Goal: Contribute content: Add original content to the website for others to see

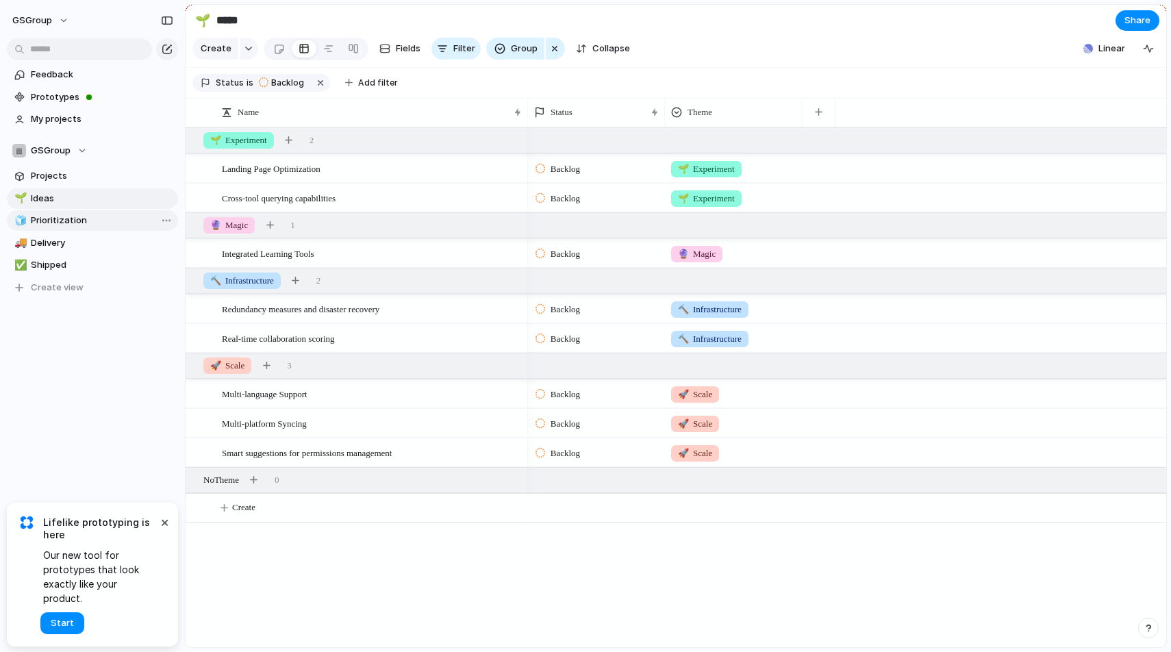
click at [86, 222] on span "Prioritization" at bounding box center [102, 221] width 142 height 14
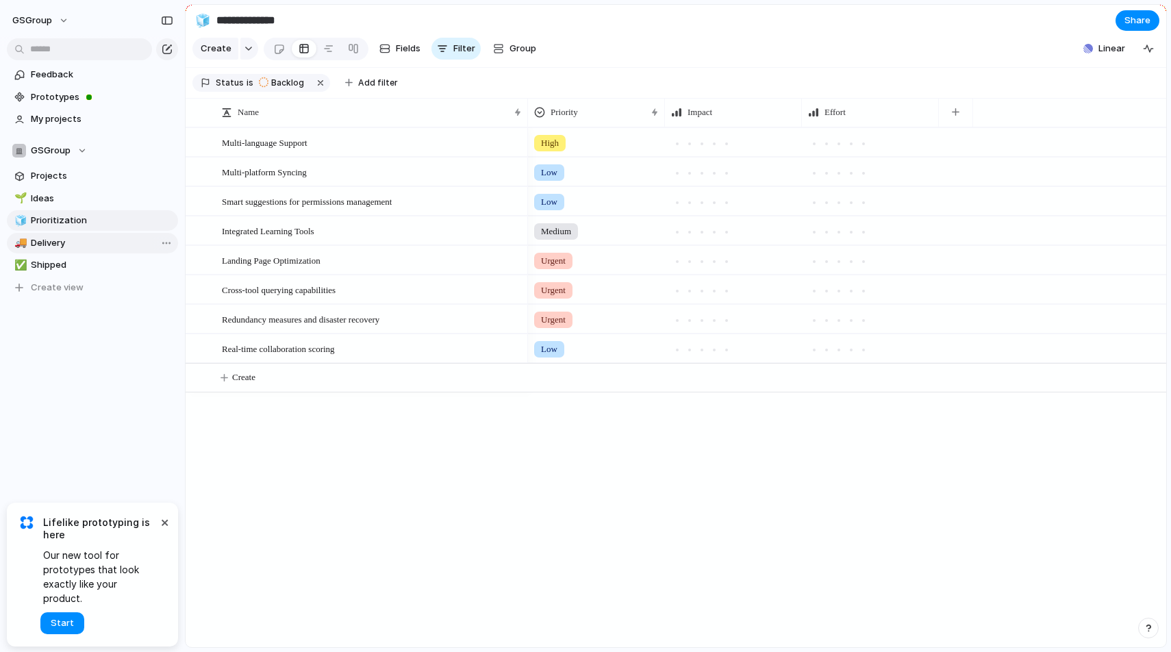
click at [83, 241] on span "Delivery" at bounding box center [102, 243] width 142 height 14
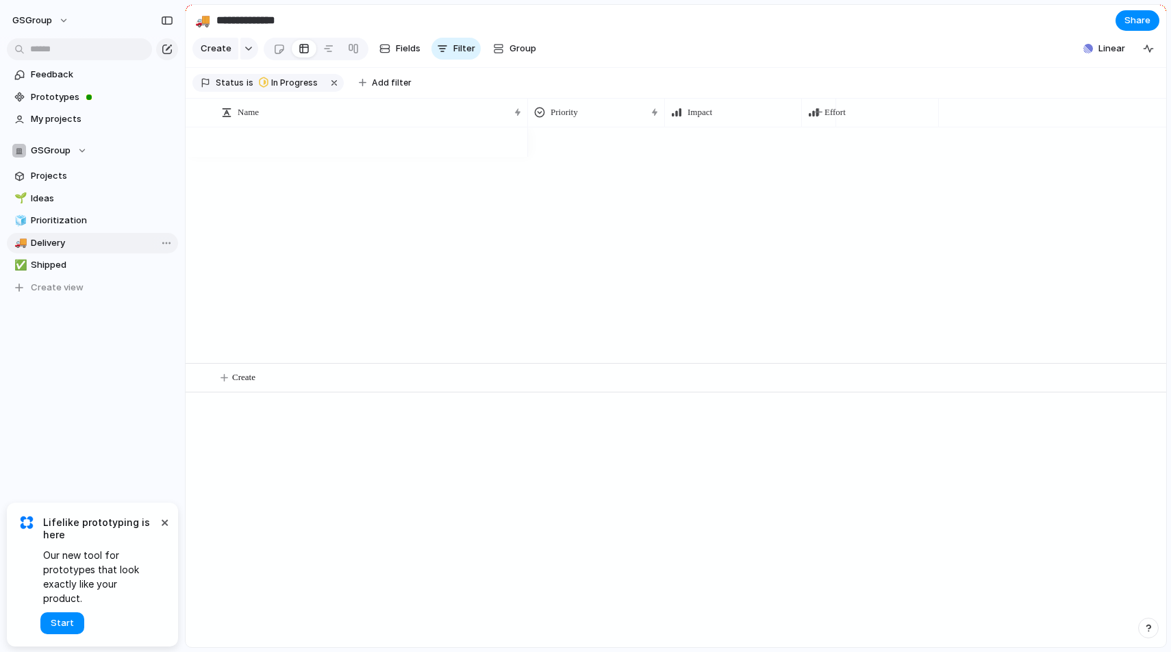
type input "********"
click at [85, 170] on span "Projects" at bounding box center [102, 176] width 142 height 14
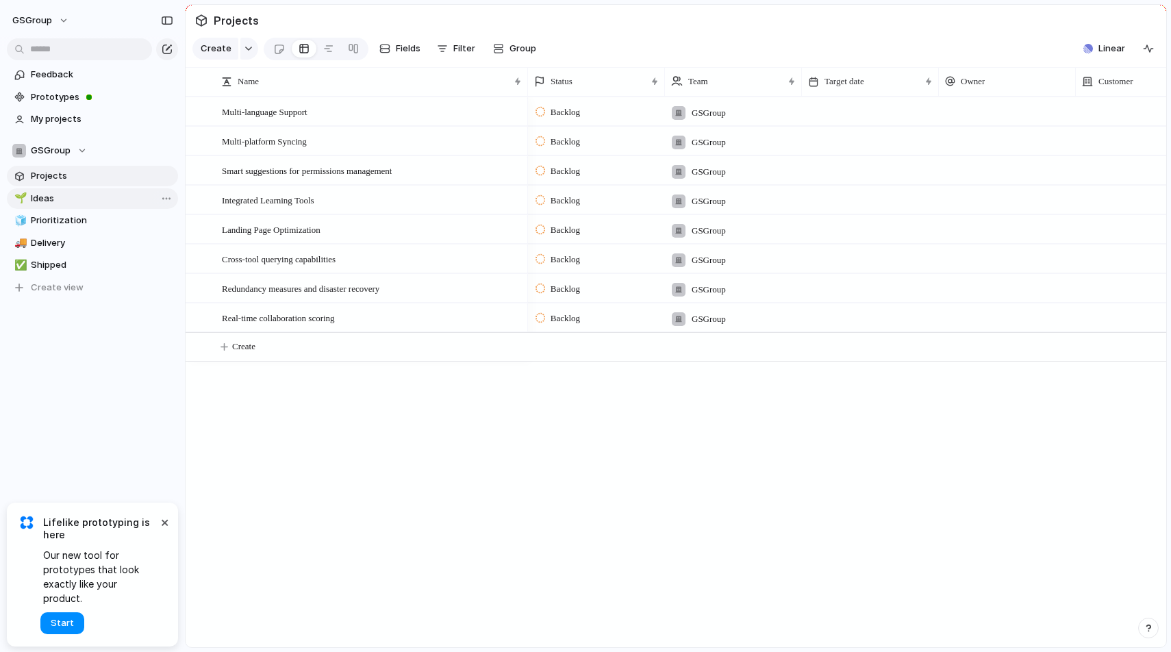
click at [82, 193] on span "Ideas" at bounding box center [102, 199] width 142 height 14
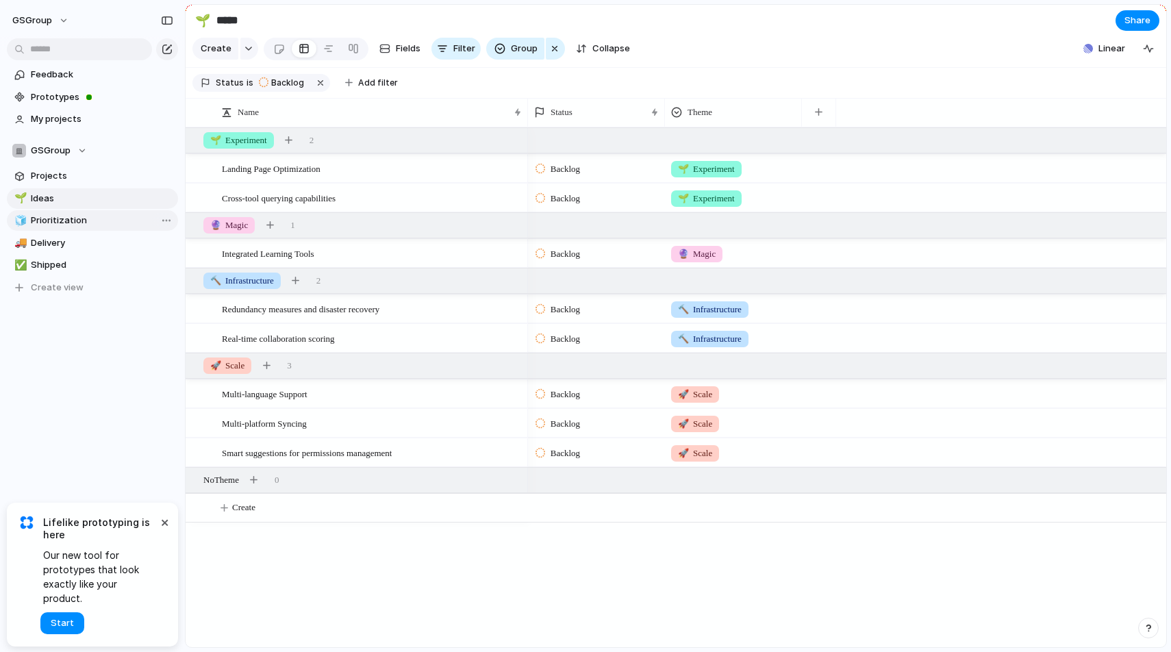
click at [86, 224] on span "Prioritization" at bounding box center [102, 221] width 142 height 14
type input "**********"
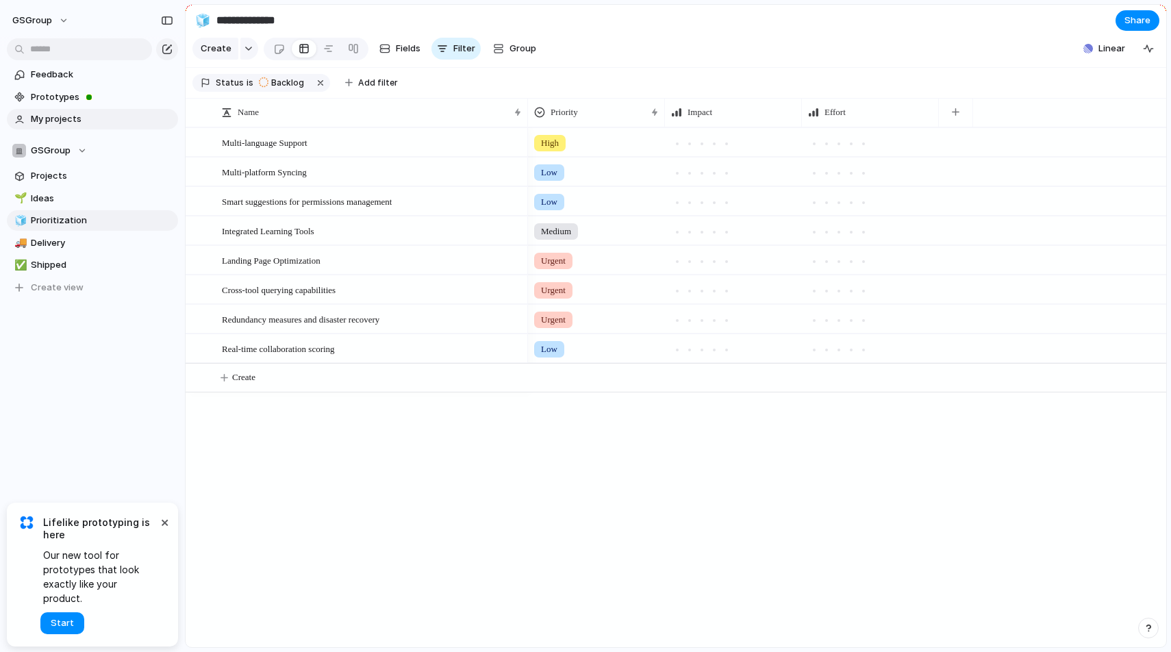
click at [77, 119] on span "My projects" at bounding box center [102, 119] width 142 height 14
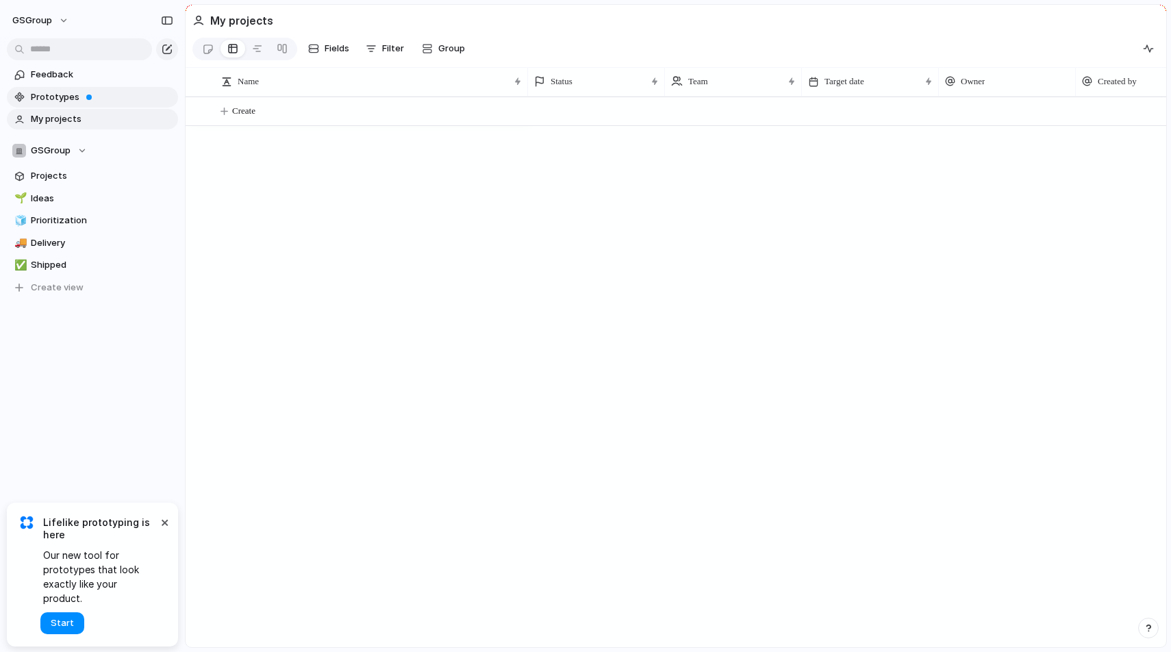
click at [71, 93] on span "Prototypes" at bounding box center [102, 97] width 142 height 14
click at [270, 114] on button "Create" at bounding box center [693, 111] width 988 height 28
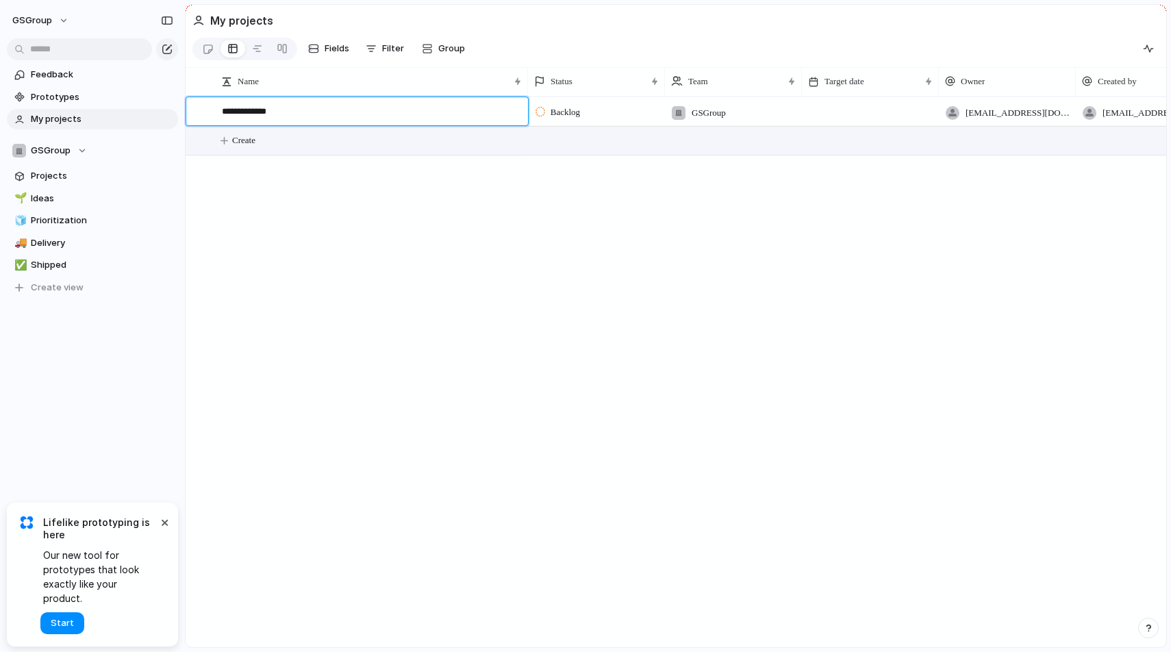
type textarea "**********"
click at [42, 172] on span "Projects" at bounding box center [102, 176] width 142 height 14
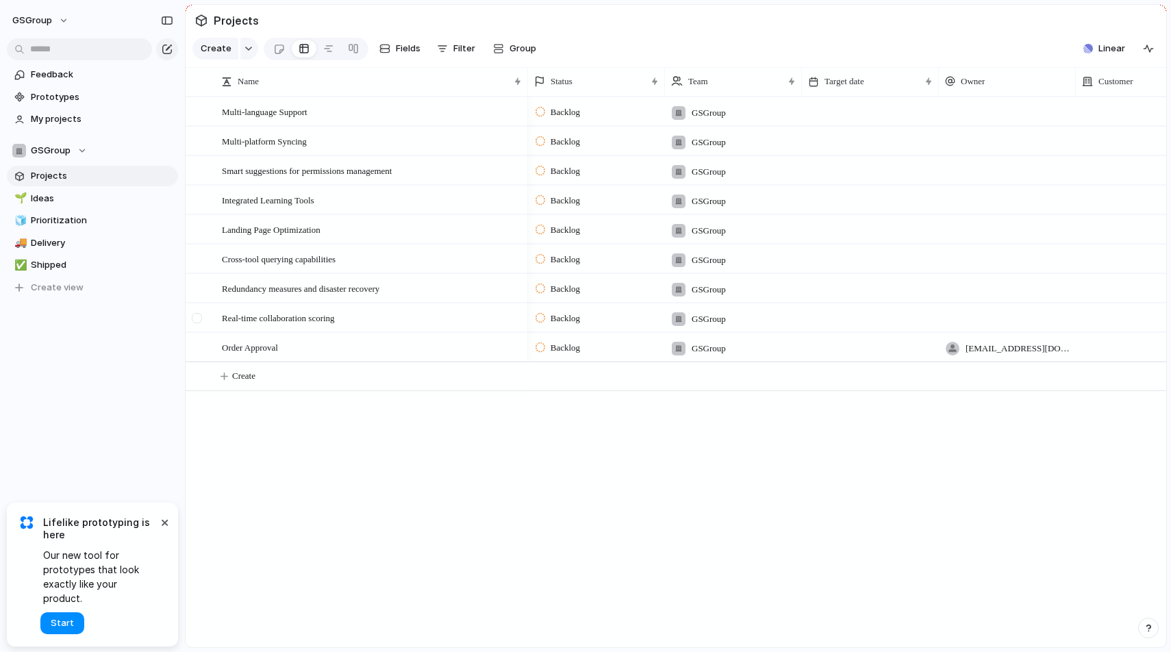
click at [200, 315] on div at bounding box center [197, 318] width 10 height 10
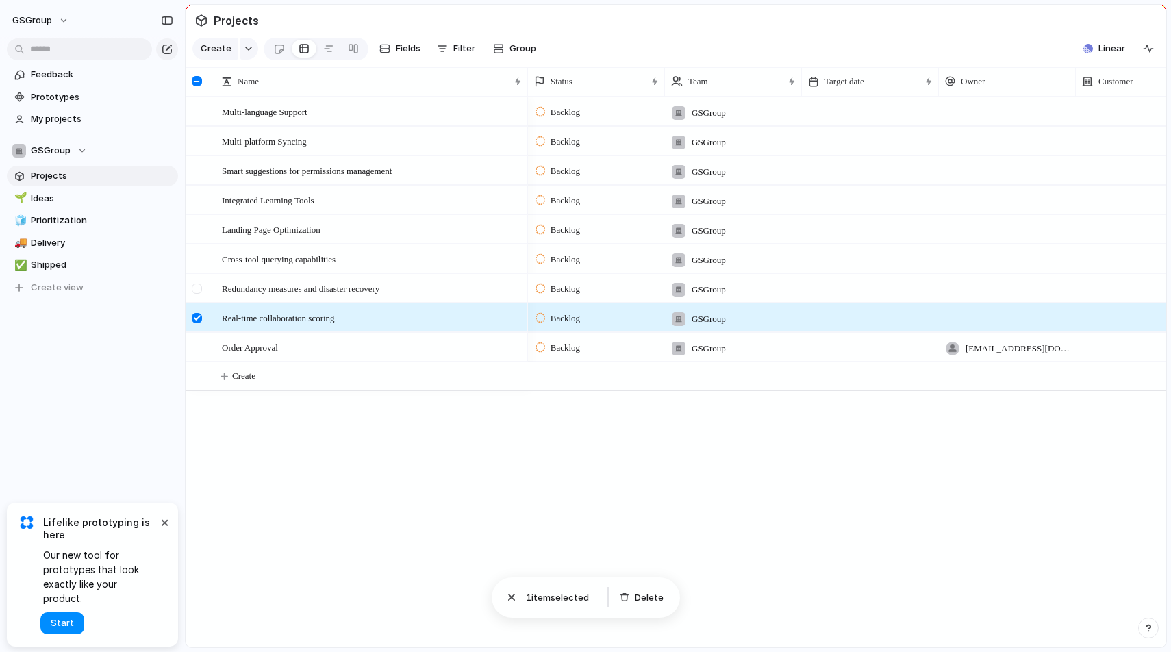
click at [201, 290] on div at bounding box center [197, 288] width 10 height 10
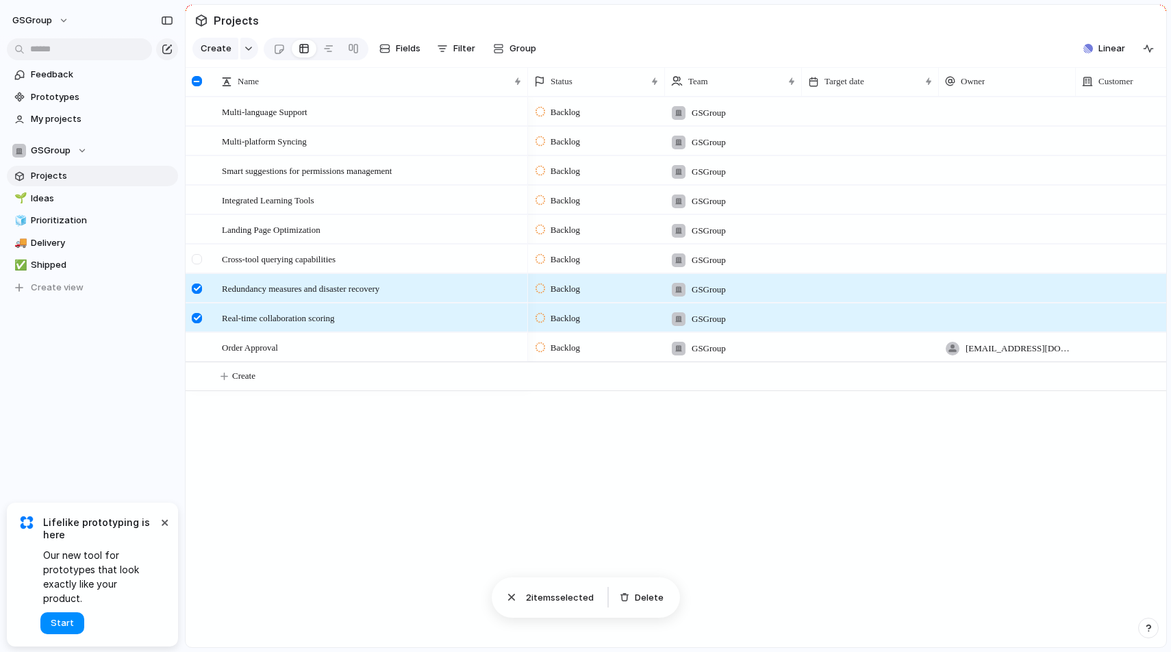
click at [194, 257] on div at bounding box center [197, 259] width 10 height 10
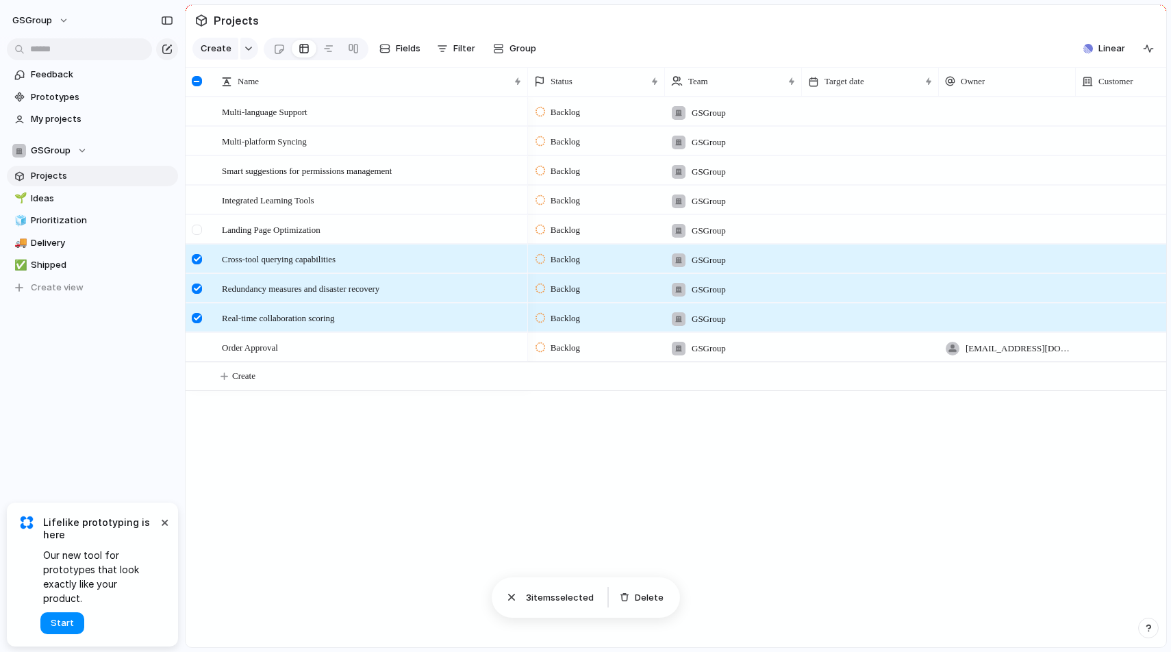
click at [201, 229] on div at bounding box center [197, 230] width 10 height 10
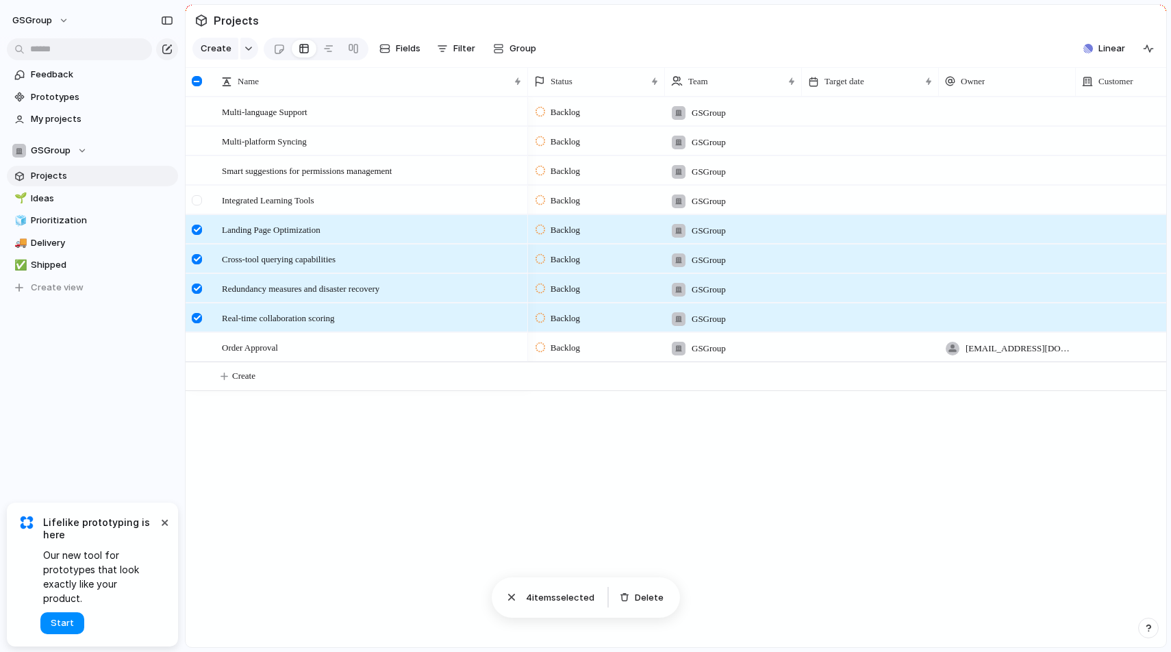
click at [199, 202] on div at bounding box center [197, 200] width 10 height 10
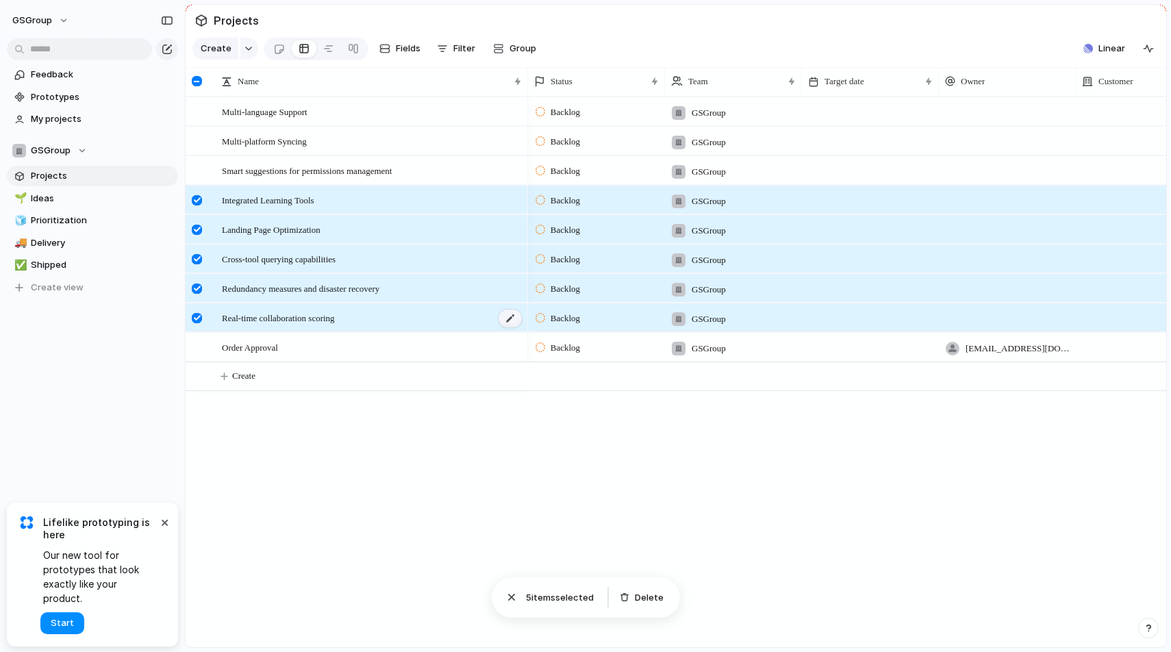
click at [513, 315] on div at bounding box center [509, 318] width 23 height 18
click at [511, 320] on div at bounding box center [509, 318] width 23 height 18
click at [509, 316] on div at bounding box center [509, 318] width 23 height 18
click at [195, 82] on div at bounding box center [197, 81] width 10 height 10
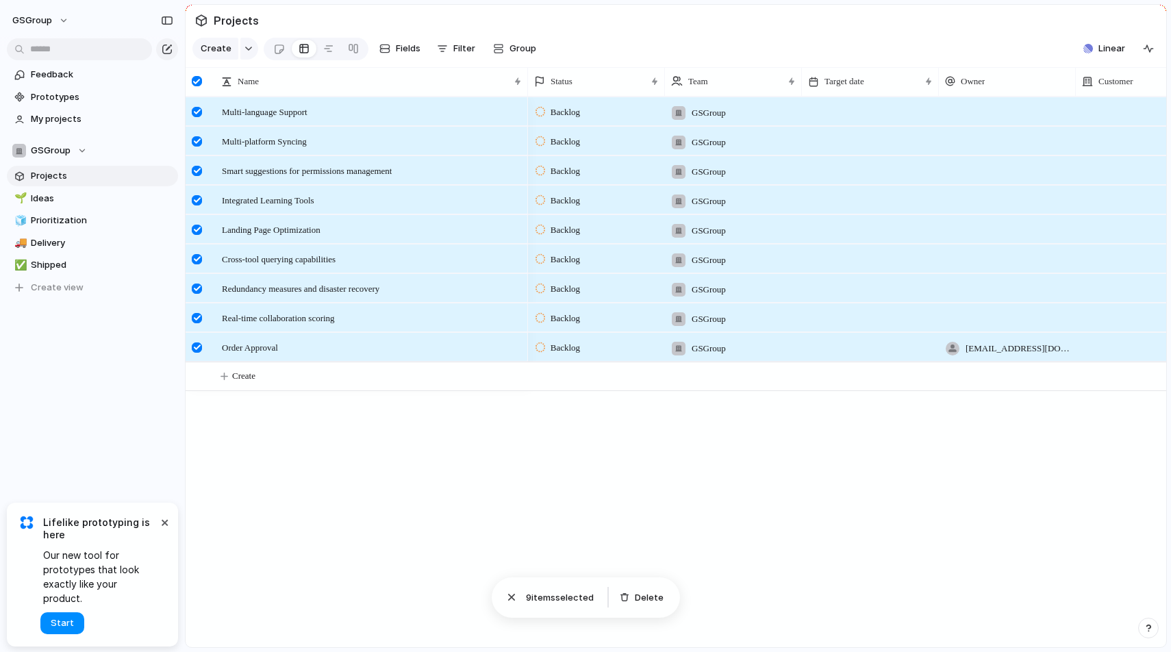
click at [195, 81] on div at bounding box center [197, 81] width 10 height 10
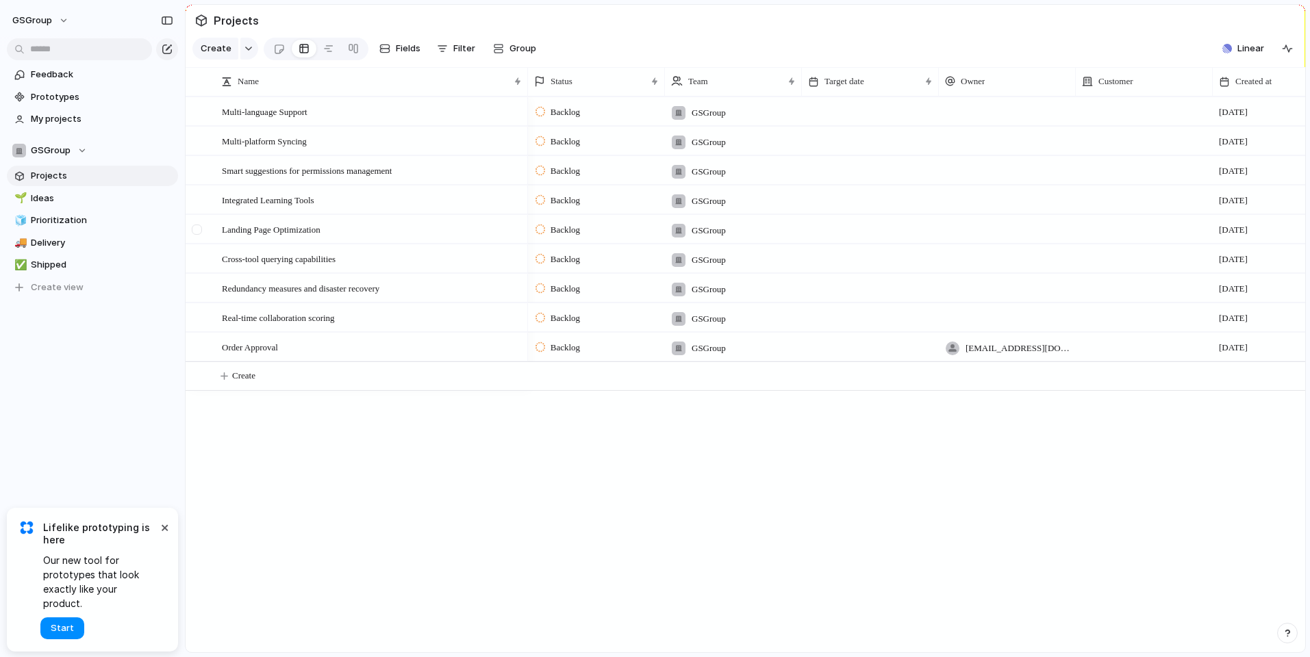
click at [200, 230] on div at bounding box center [197, 230] width 10 height 10
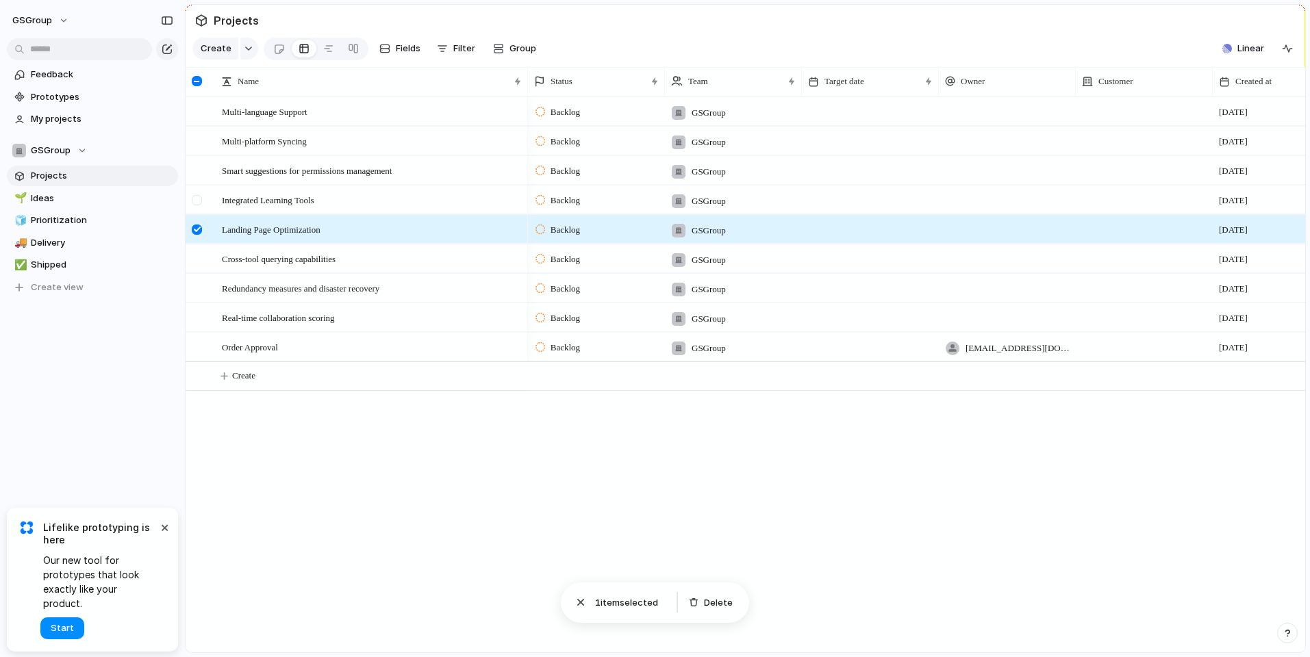
click at [199, 197] on div at bounding box center [197, 200] width 10 height 10
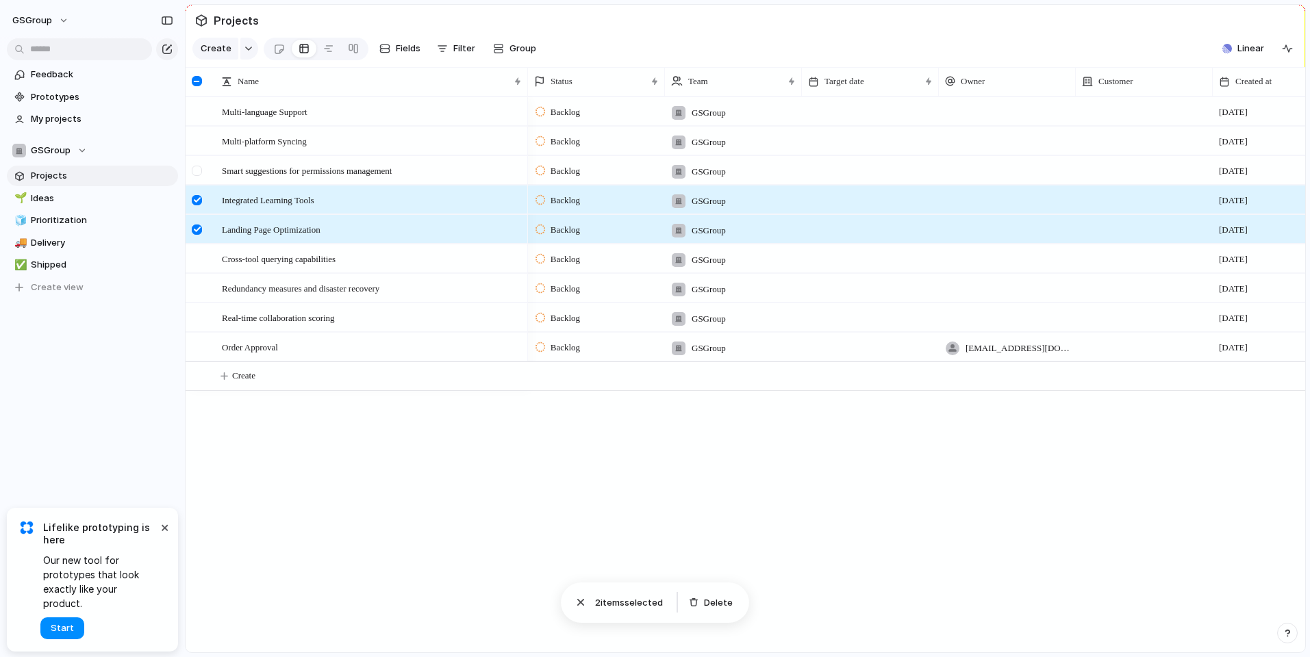
click at [196, 171] on div at bounding box center [197, 171] width 10 height 10
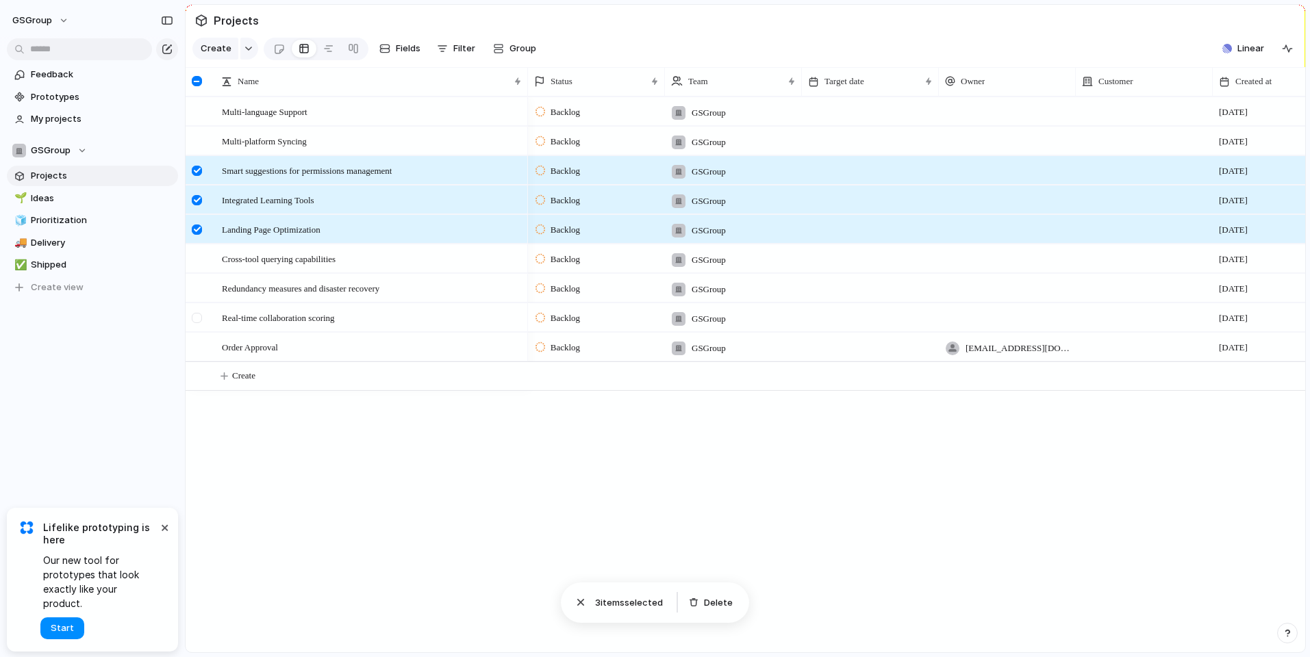
click at [194, 314] on div at bounding box center [197, 318] width 10 height 10
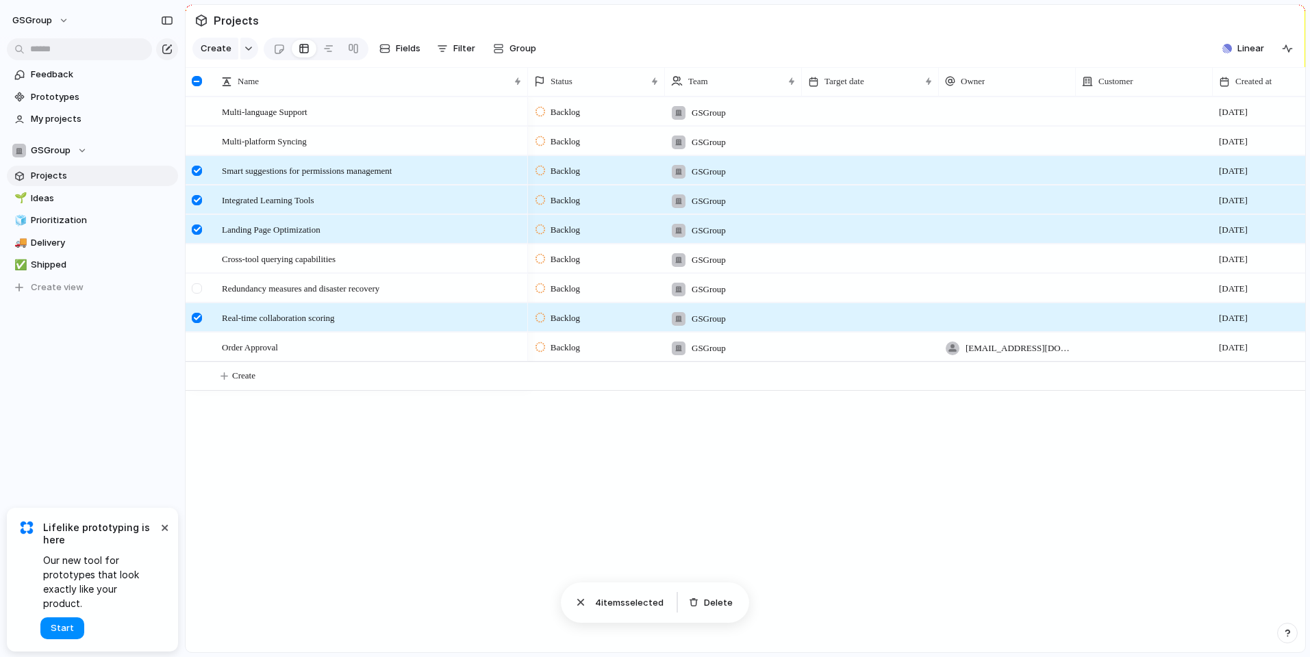
click at [198, 287] on div at bounding box center [197, 288] width 10 height 10
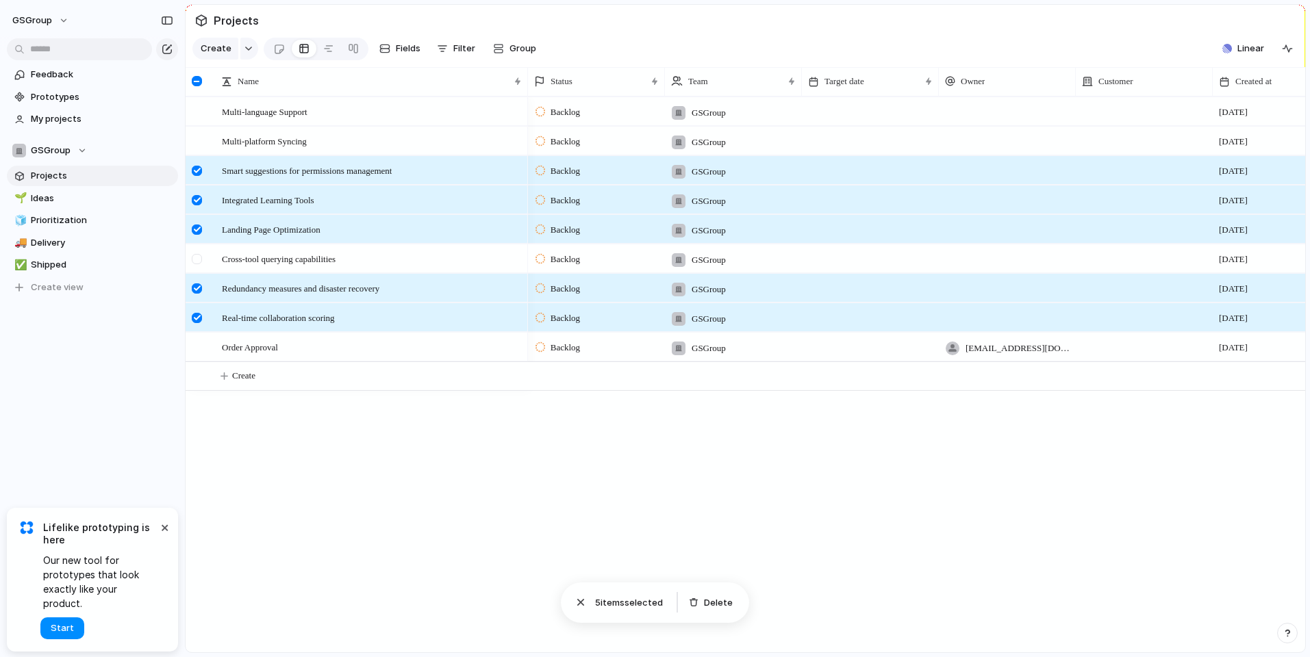
click at [197, 255] on div at bounding box center [197, 259] width 10 height 10
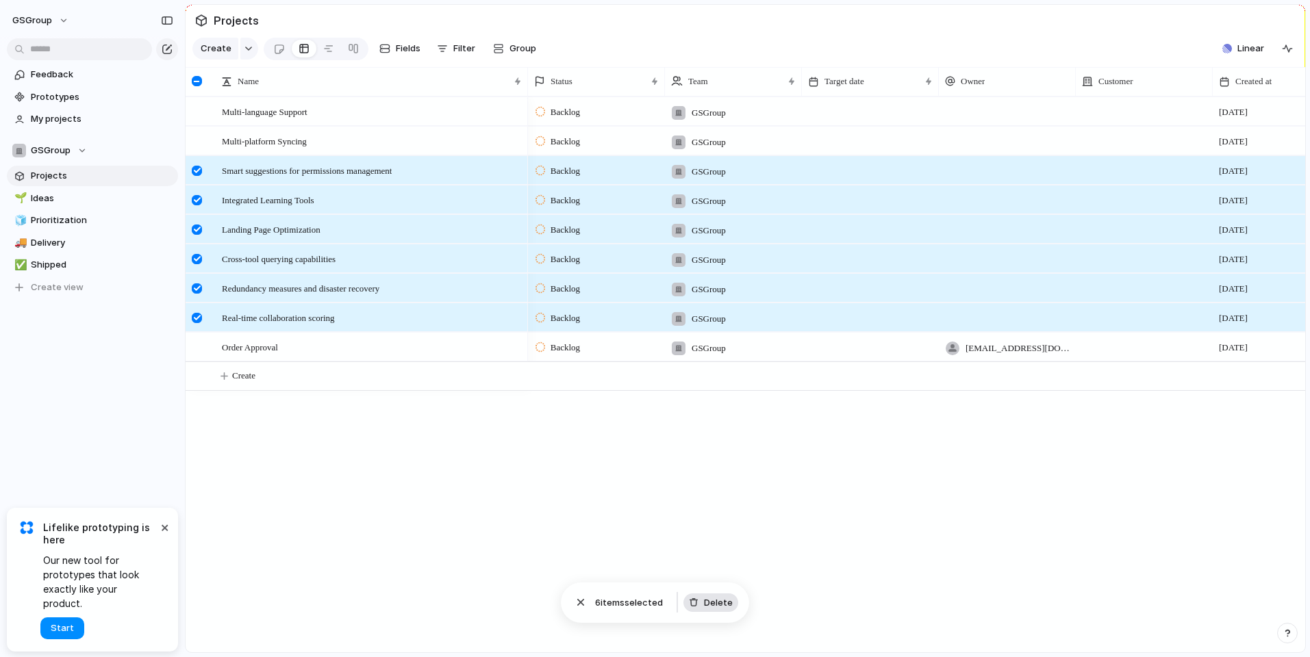
click at [716, 603] on span "Delete" at bounding box center [718, 603] width 29 height 14
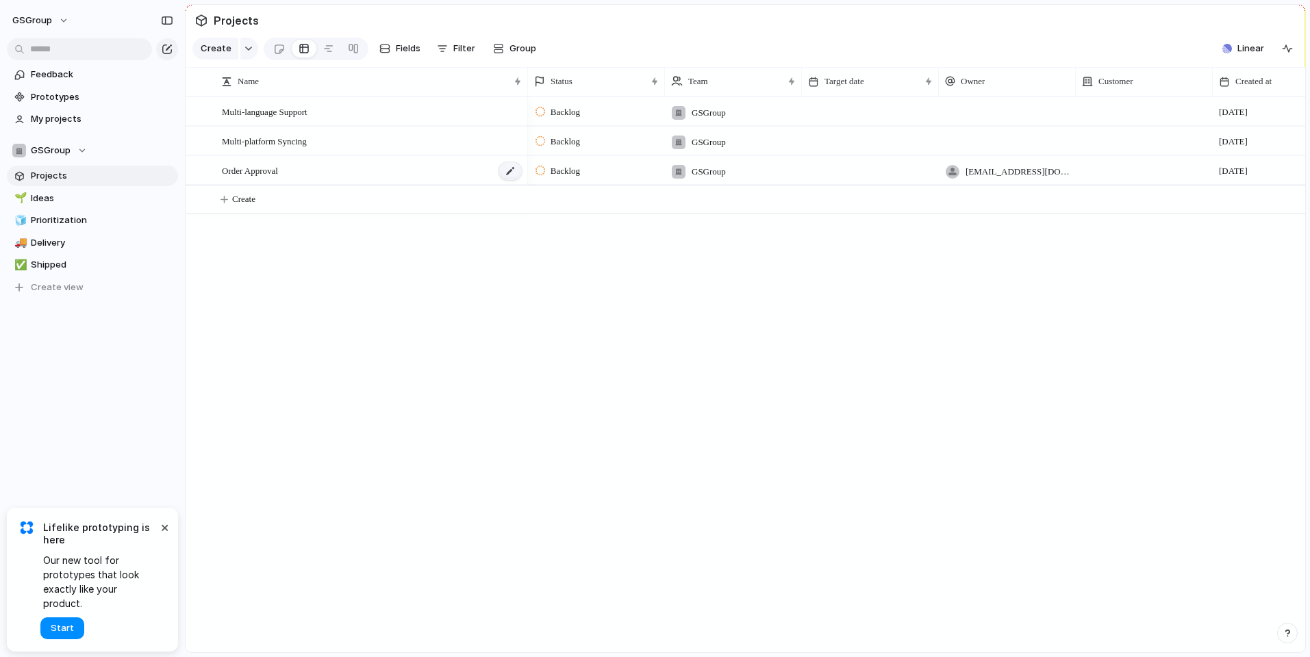
click at [511, 171] on div at bounding box center [509, 171] width 23 height 18
type textarea "**********"
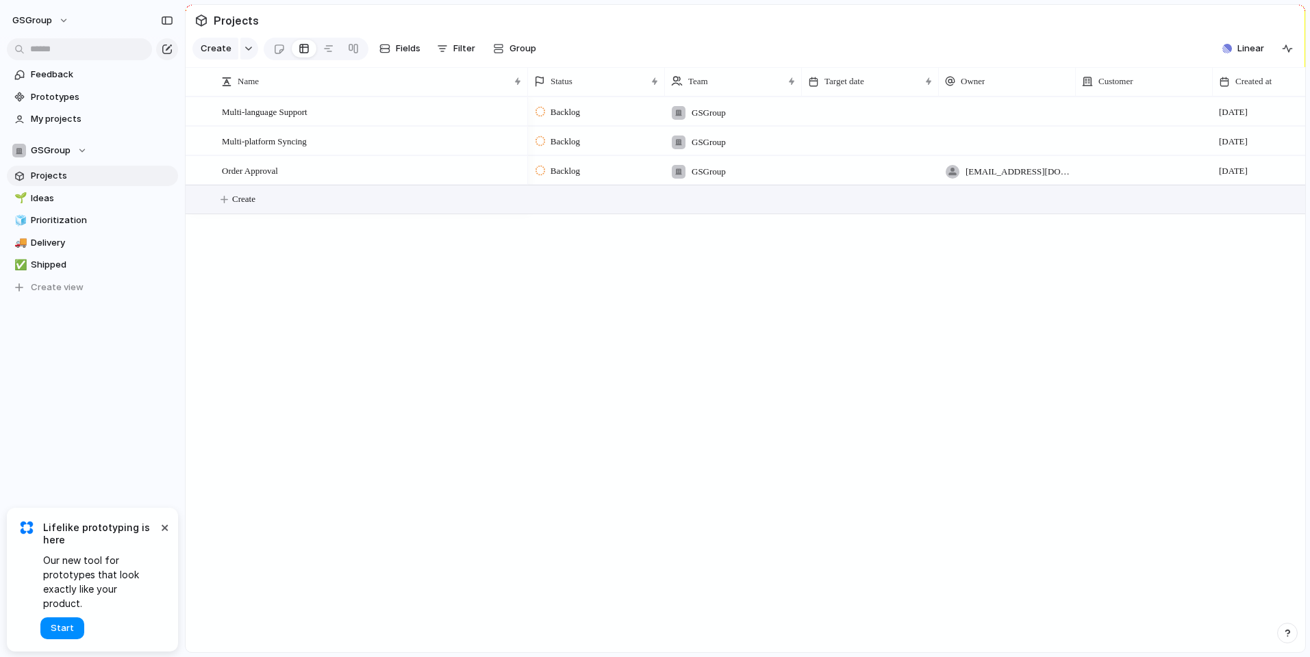
click at [297, 251] on div "Multi-language Support Multi-platform Syncing Order Approval Backlog GSGroup [D…" at bounding box center [745, 375] width 1119 height 556
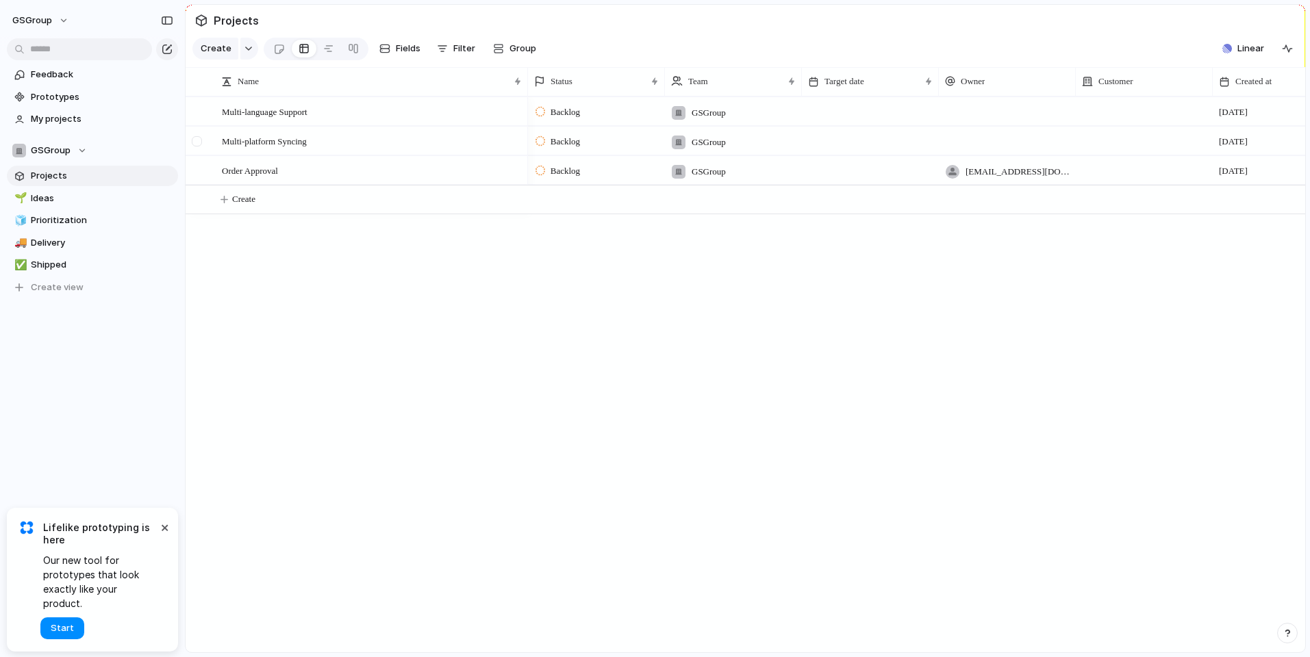
click at [223, 136] on div at bounding box center [204, 141] width 37 height 28
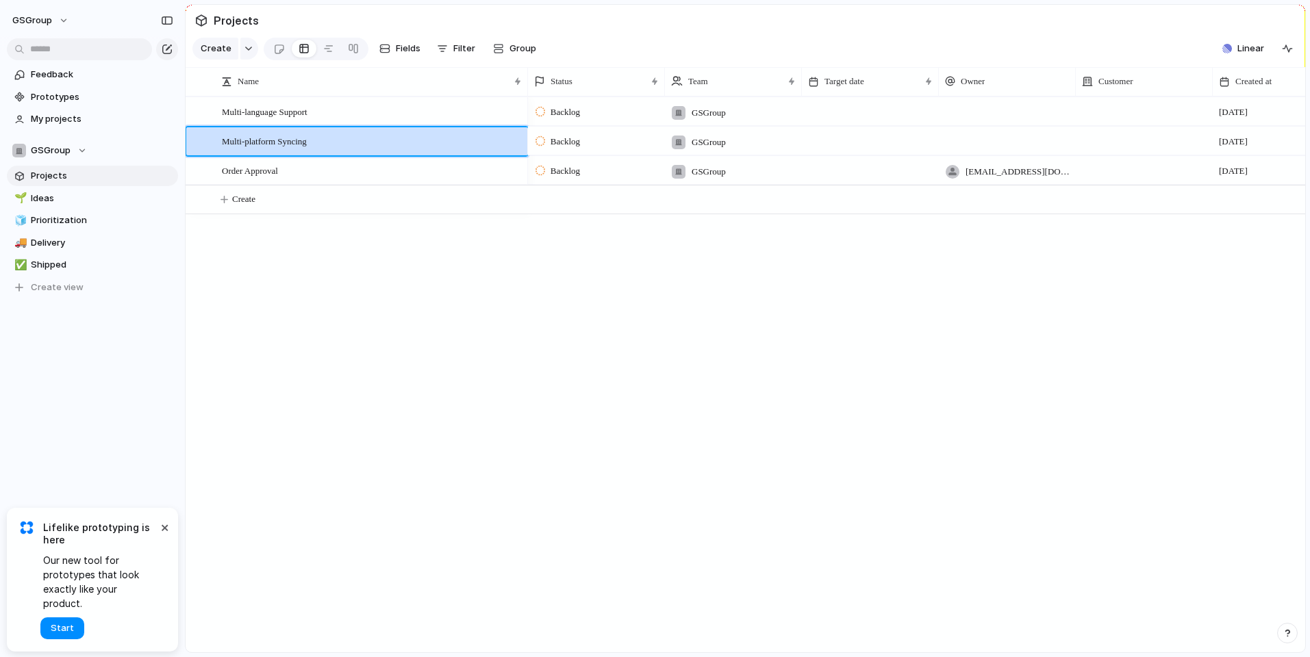
click at [787, 136] on div "GSGroup" at bounding box center [733, 138] width 136 height 23
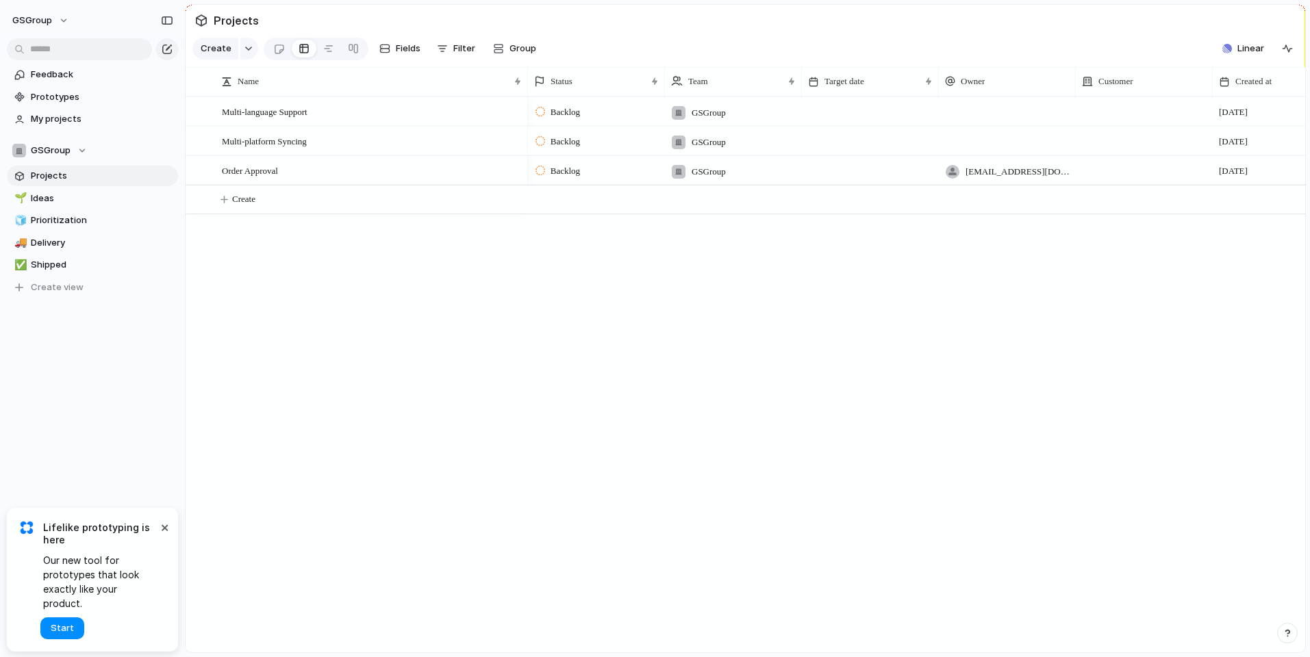
click at [952, 140] on div "No results found" at bounding box center [655, 328] width 1310 height 657
click at [975, 141] on div at bounding box center [1007, 141] width 137 height 28
click at [982, 136] on div "[EMAIL_ADDRESS][DOMAIN_NAME]" at bounding box center [655, 328] width 1310 height 657
click at [982, 104] on div at bounding box center [1007, 111] width 137 height 28
click at [981, 106] on div "[EMAIL_ADDRESS][DOMAIN_NAME]" at bounding box center [655, 328] width 1310 height 657
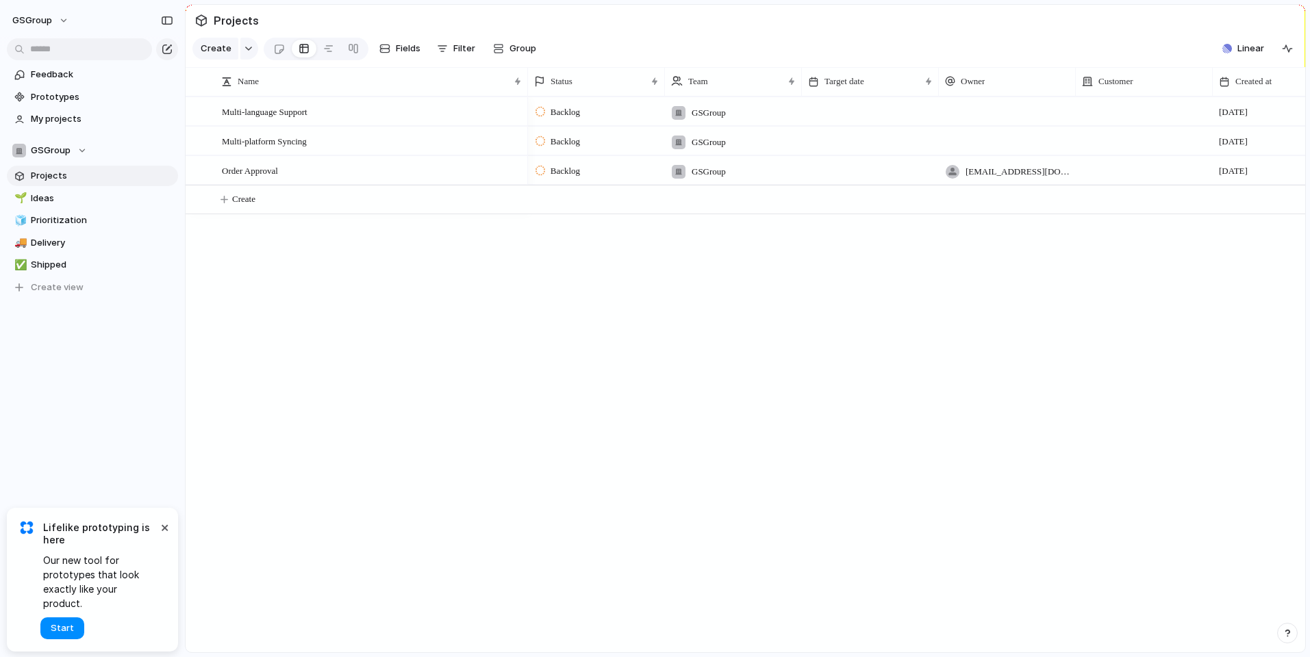
click at [1113, 102] on div at bounding box center [1144, 100] width 136 height 5
click at [1112, 103] on div "Type to add a company" at bounding box center [655, 328] width 1310 height 657
click at [860, 106] on div at bounding box center [870, 111] width 137 height 28
click at [848, 146] on div at bounding box center [870, 141] width 137 height 28
click at [1014, 107] on div at bounding box center [1007, 111] width 137 height 28
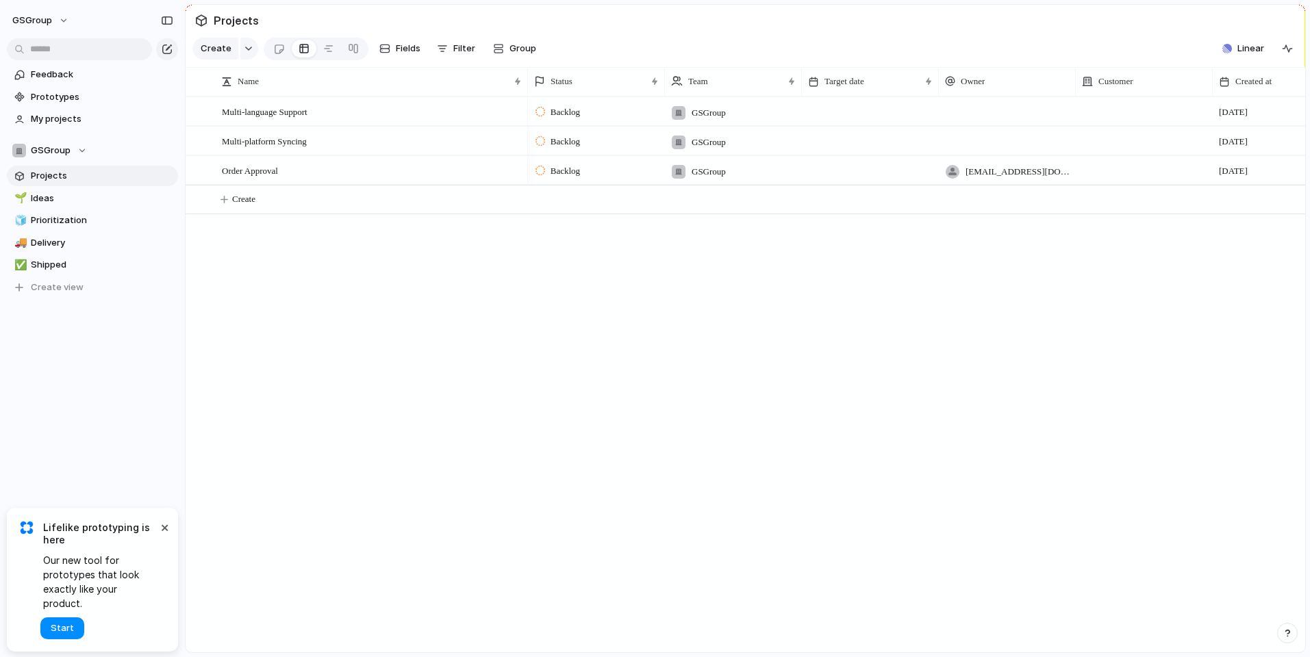
click at [1014, 107] on div "[EMAIL_ADDRESS][DOMAIN_NAME]" at bounding box center [655, 328] width 1310 height 657
click at [1101, 103] on div at bounding box center [1143, 111] width 137 height 28
click at [1101, 103] on div "Type to add a company" at bounding box center [655, 328] width 1310 height 657
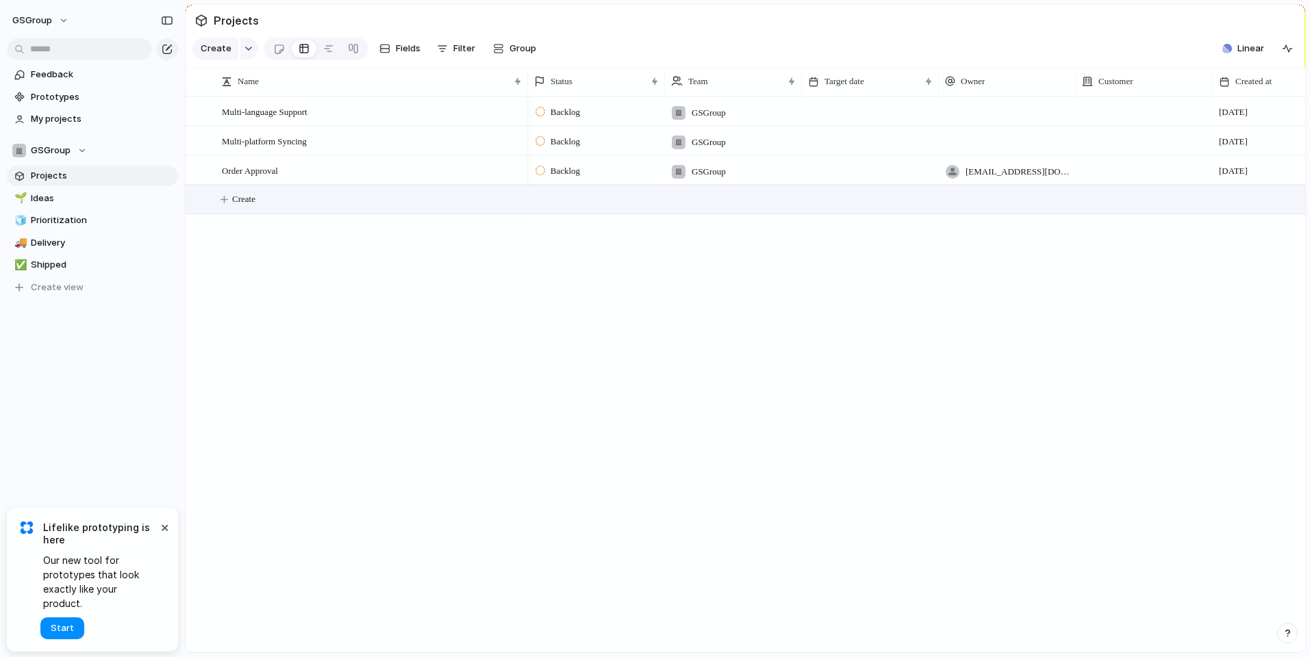
click at [233, 201] on span "Create" at bounding box center [243, 199] width 23 height 14
click at [248, 207] on button "Create" at bounding box center [762, 200] width 1127 height 28
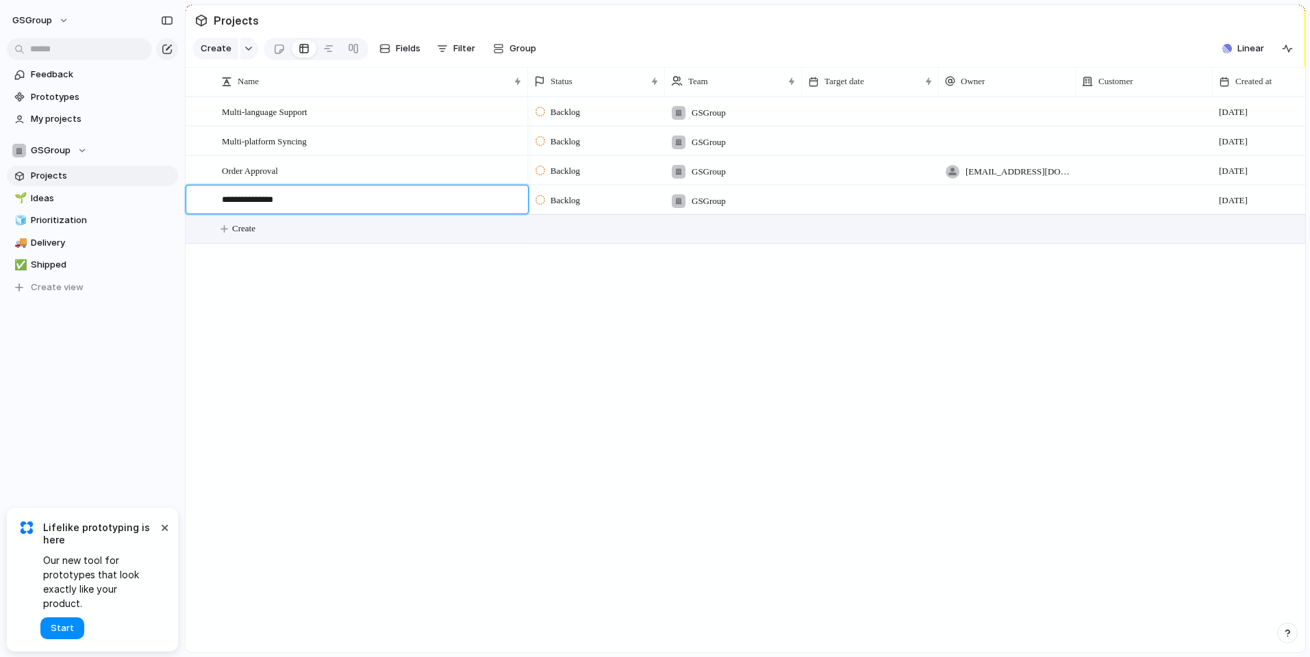
type textarea "**********"
click at [199, 110] on div at bounding box center [197, 112] width 10 height 10
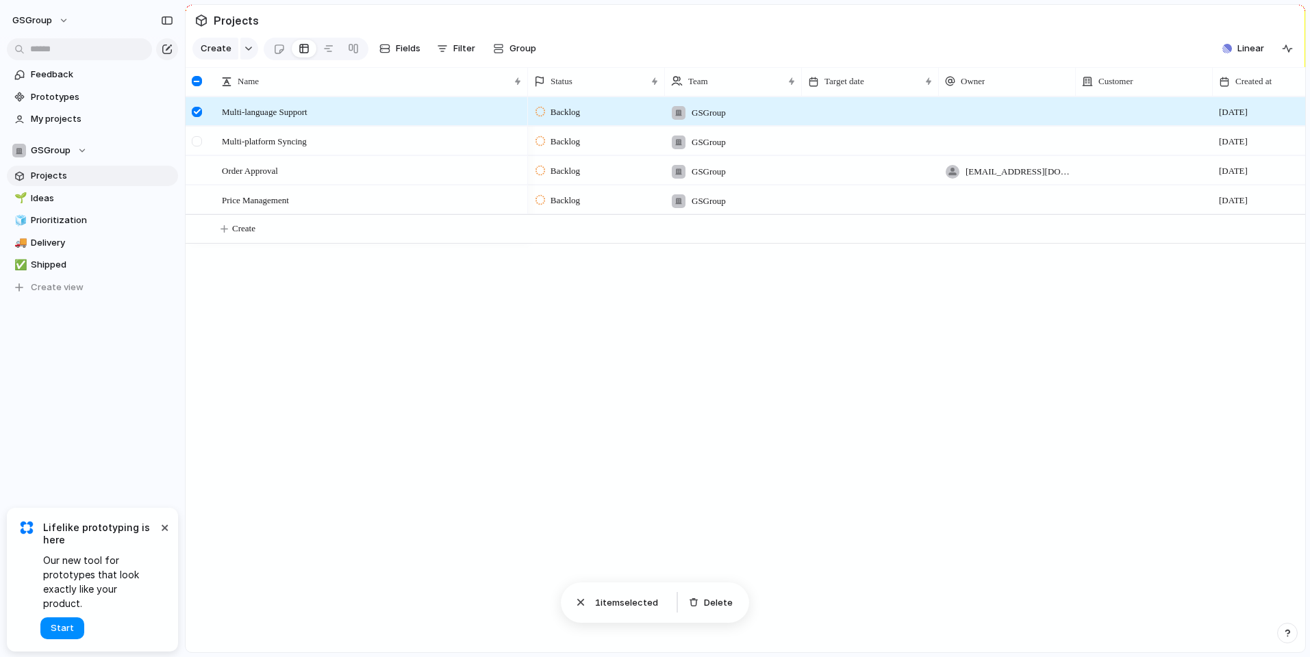
click at [195, 137] on div at bounding box center [197, 141] width 10 height 10
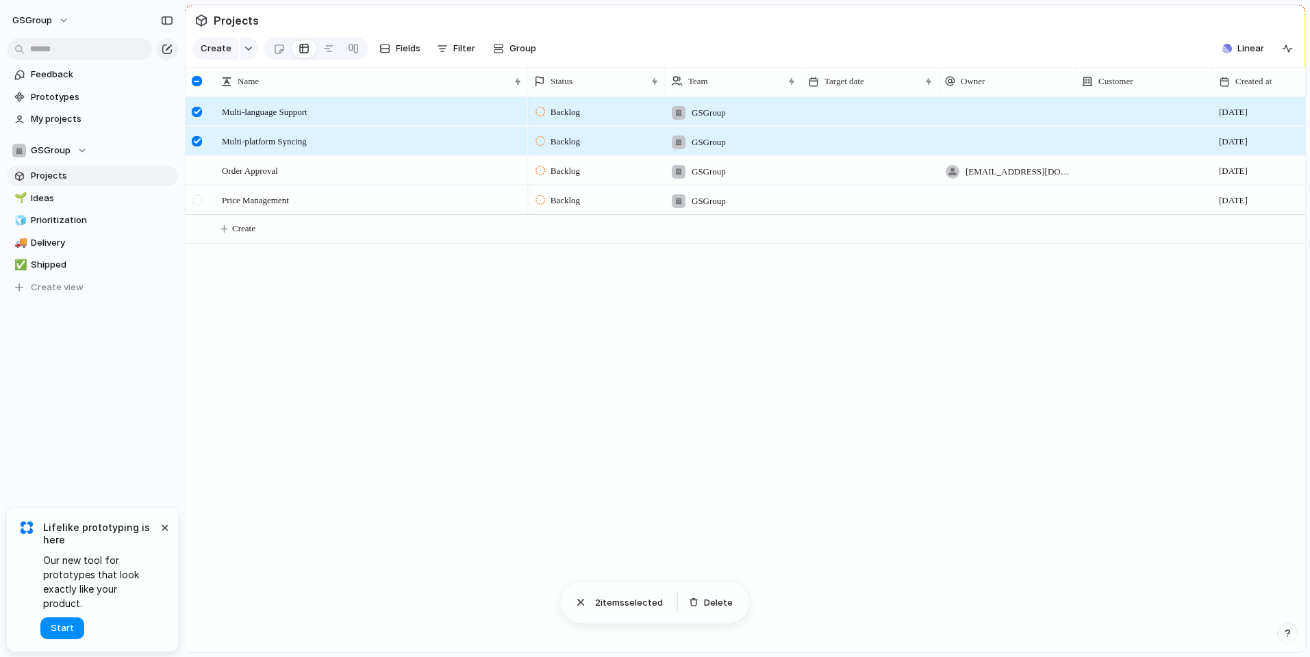
click at [198, 199] on div at bounding box center [197, 200] width 10 height 10
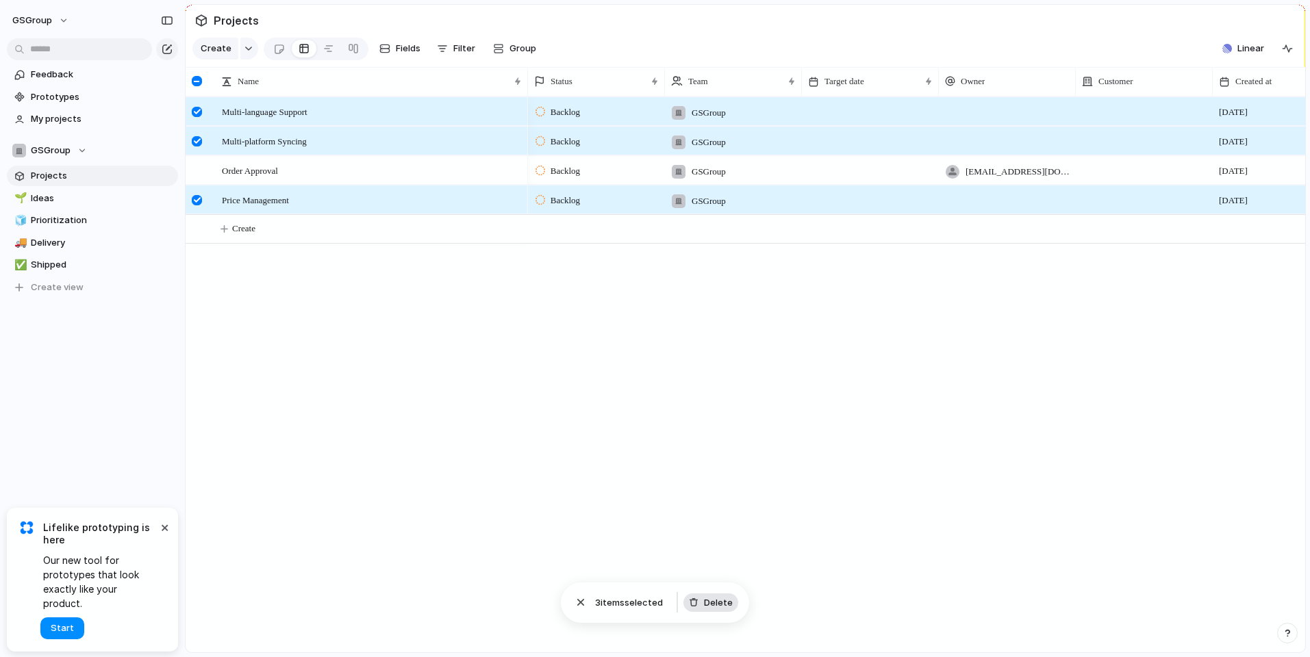
click at [718, 602] on span "Delete" at bounding box center [718, 603] width 29 height 14
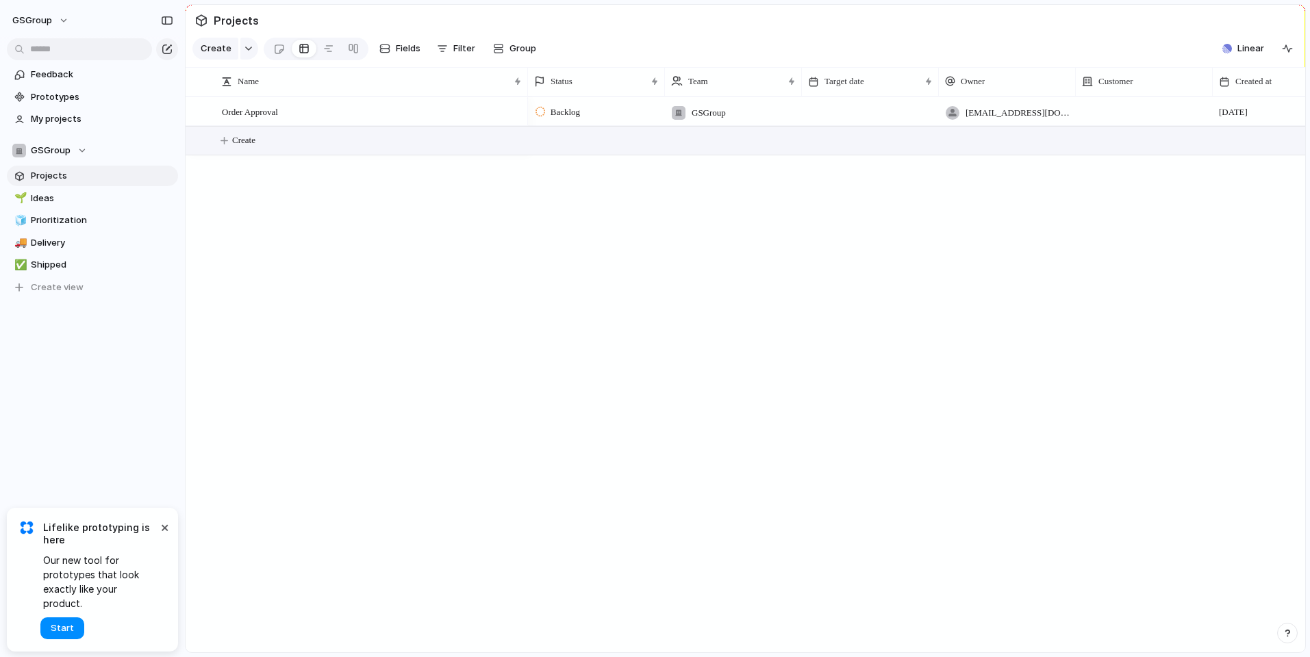
click at [242, 136] on span "Create" at bounding box center [243, 140] width 23 height 14
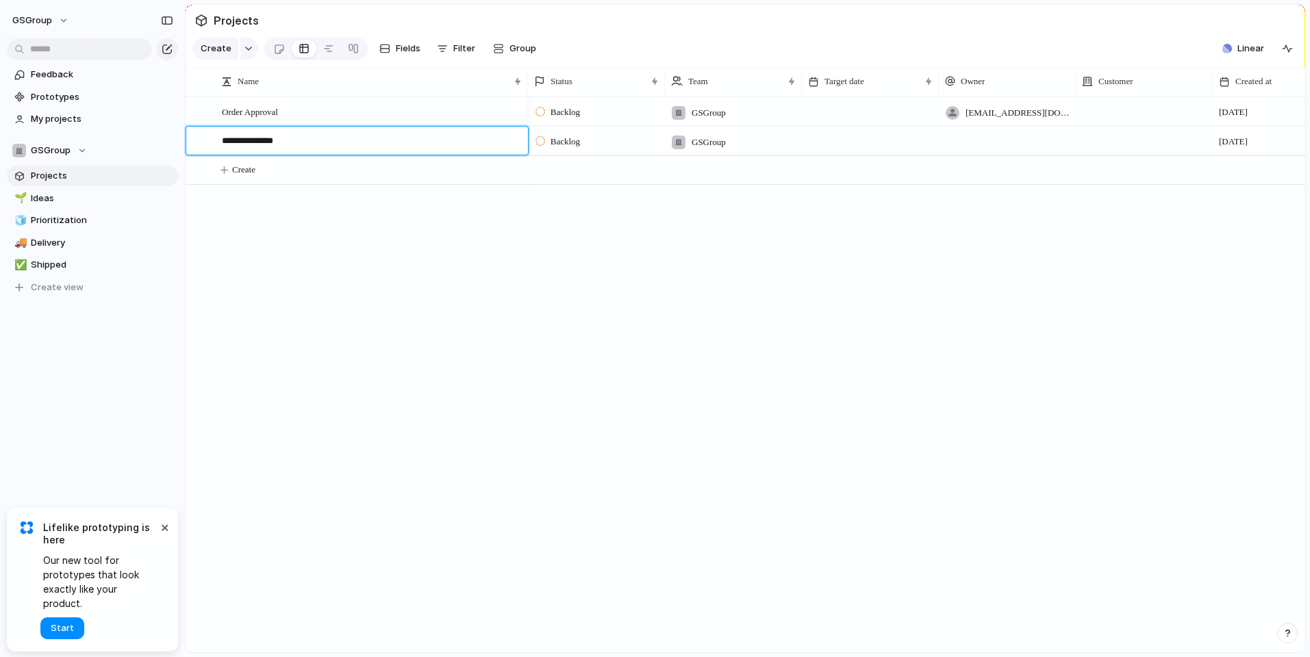
type textarea "**********"
click at [794, 140] on div "GSGroup" at bounding box center [733, 138] width 136 height 23
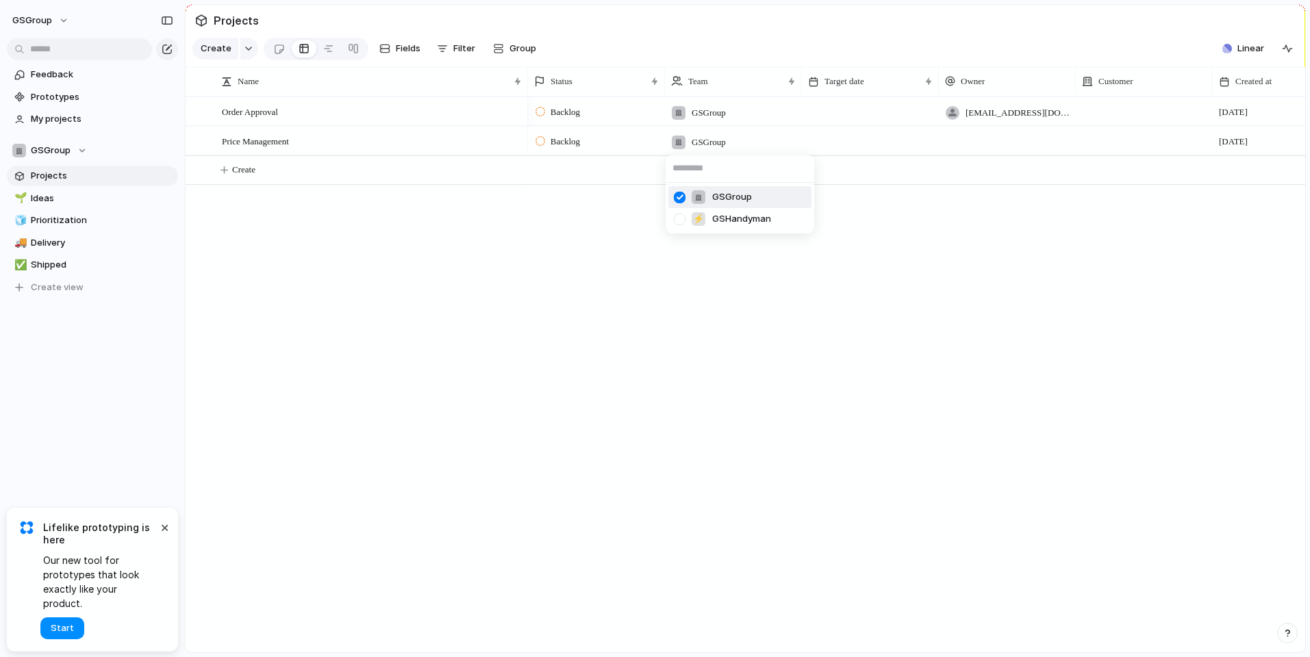
click at [752, 142] on div "GSGroup ⚡ GSHandyman" at bounding box center [655, 328] width 1310 height 657
click at [847, 137] on div at bounding box center [870, 141] width 137 height 28
click at [859, 114] on div at bounding box center [870, 111] width 137 height 28
click at [1021, 140] on div at bounding box center [1007, 141] width 137 height 28
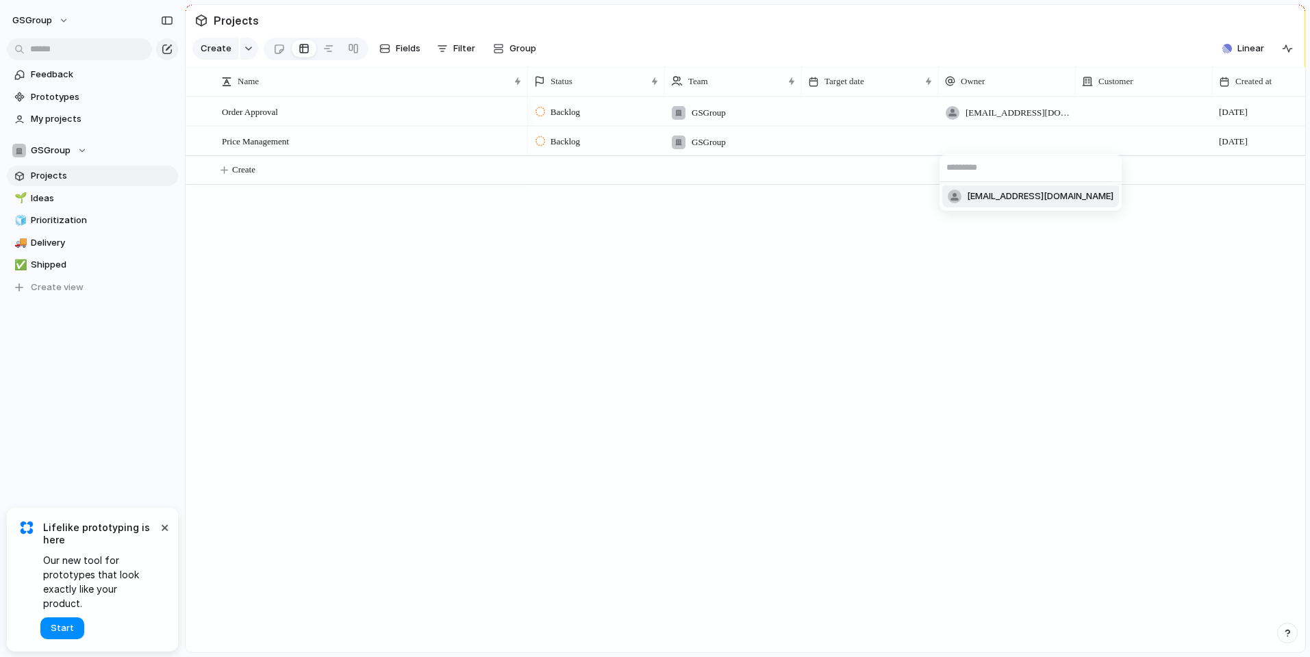
click at [1021, 140] on div "[EMAIL_ADDRESS][DOMAIN_NAME]" at bounding box center [655, 328] width 1310 height 657
